Goal: Transaction & Acquisition: Subscribe to service/newsletter

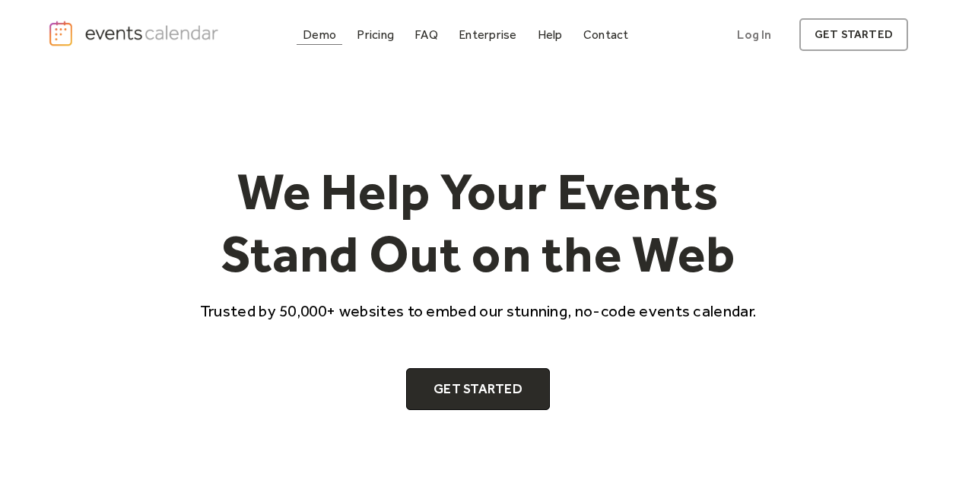
drag, startPoint x: 0, startPoint y: 0, endPoint x: 329, endPoint y: 36, distance: 330.5
click at [329, 36] on div "Demo" at bounding box center [319, 34] width 33 height 8
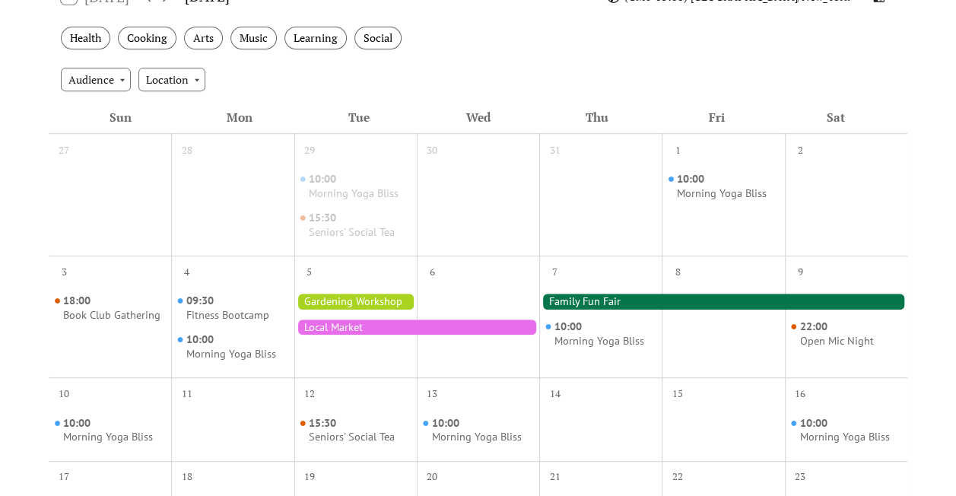
scroll to position [293, 0]
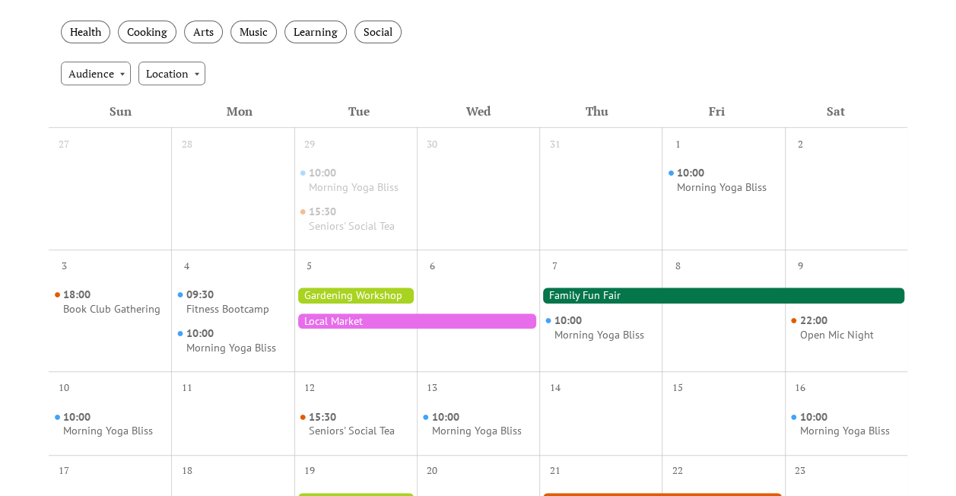
click at [332, 293] on div at bounding box center [355, 294] width 122 height 15
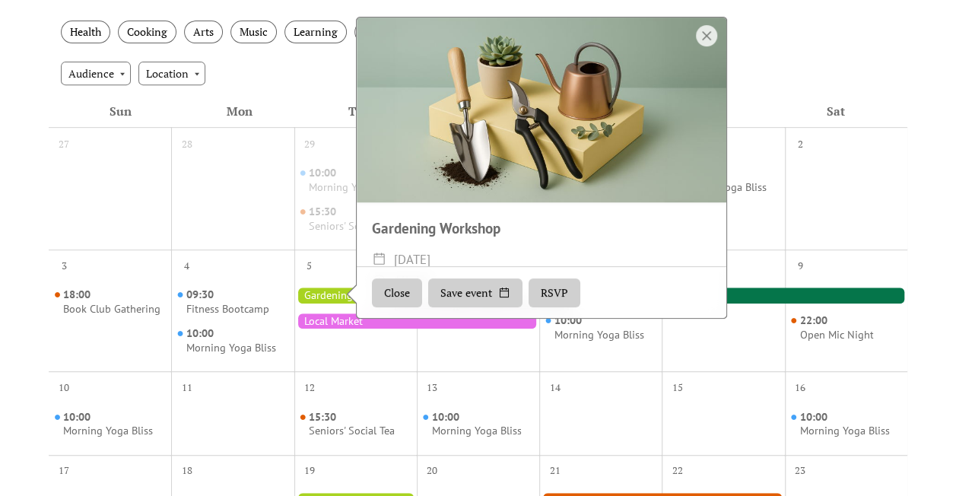
click at [8, 318] on div "Events Calendar Demo Loading the Events Calendar..." at bounding box center [478, 376] width 956 height 1201
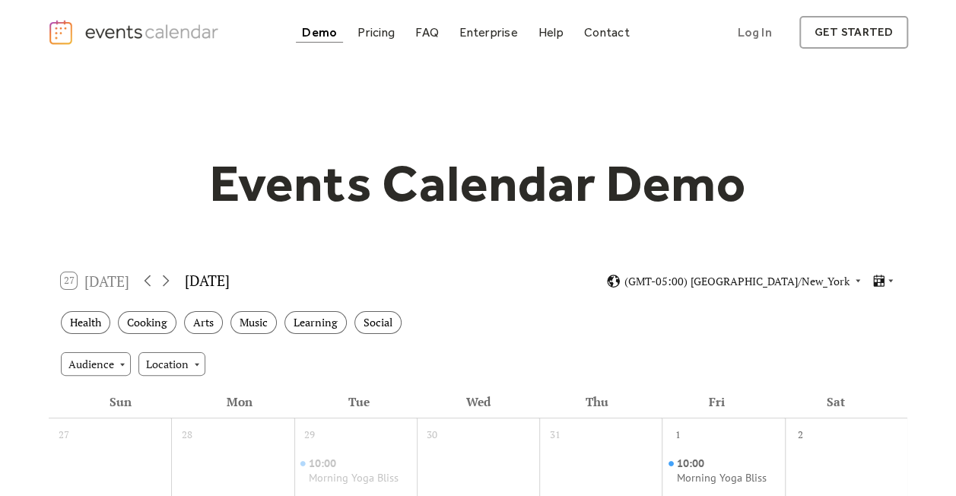
scroll to position [0, 0]
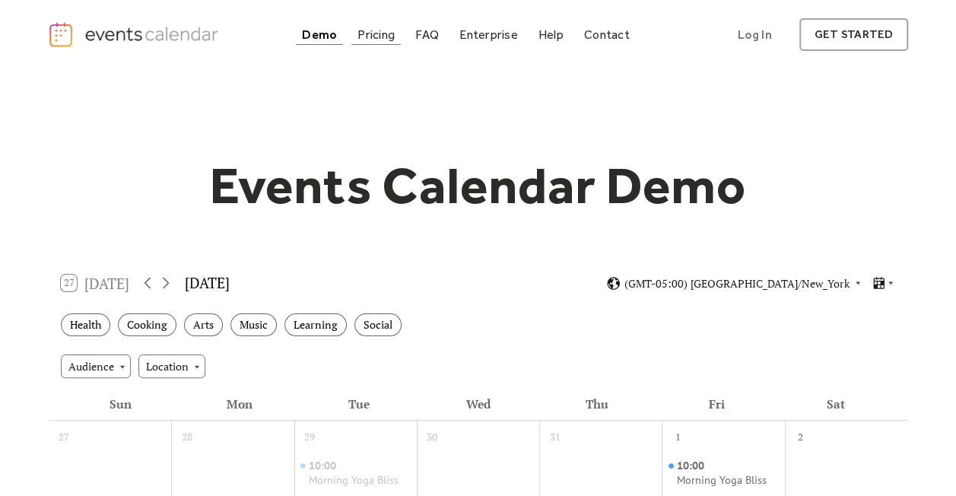
click at [388, 41] on link "Pricing" at bounding box center [375, 34] width 49 height 21
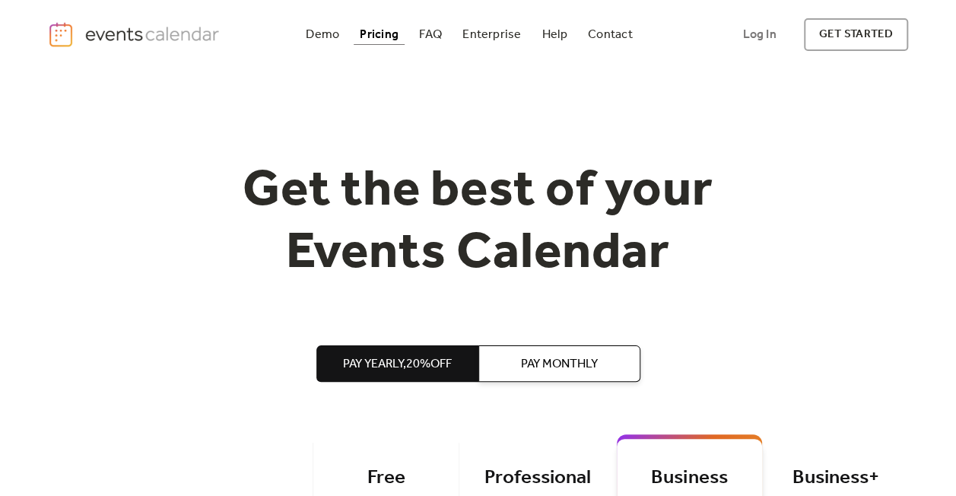
click at [821, 15] on div "Demo Pricing FAQ Enterprise Help Contact Log In Get Started Log In get started" at bounding box center [478, 34] width 956 height 69
click at [821, 23] on link "get started" at bounding box center [856, 34] width 104 height 33
